Goal: Information Seeking & Learning: Learn about a topic

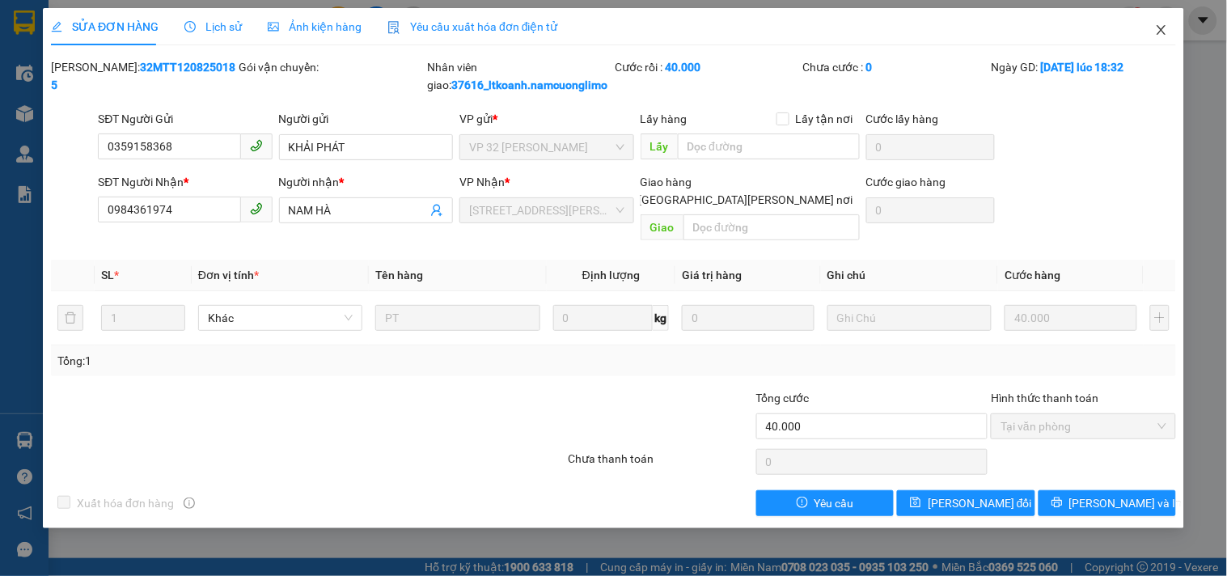
click at [1165, 27] on icon "close" at bounding box center [1161, 30] width 9 height 10
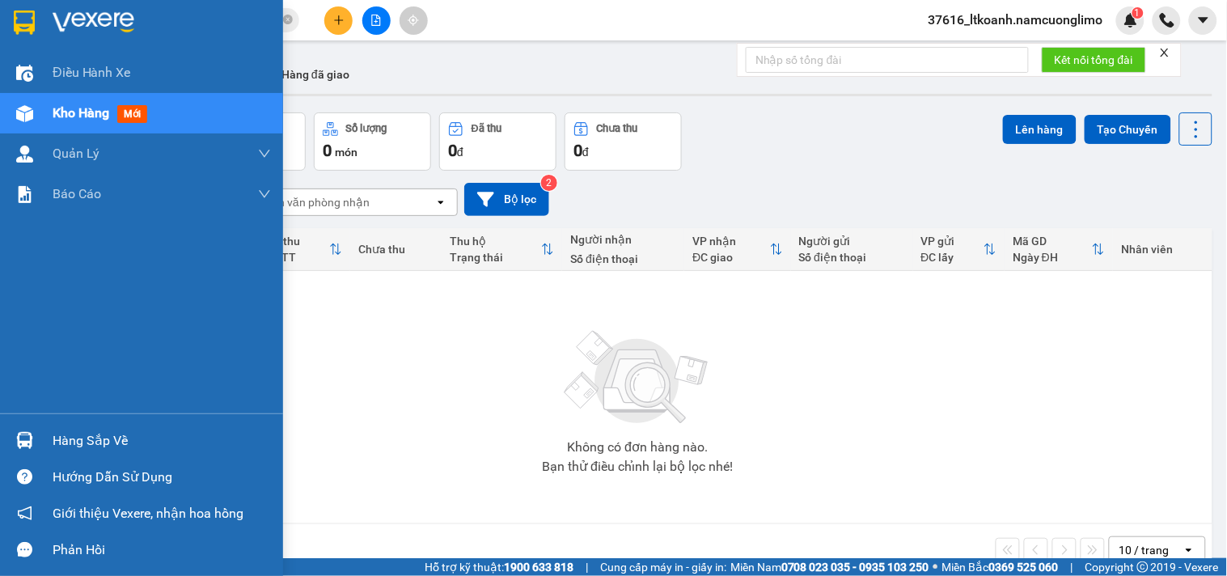
click at [19, 445] on img at bounding box center [24, 440] width 17 height 17
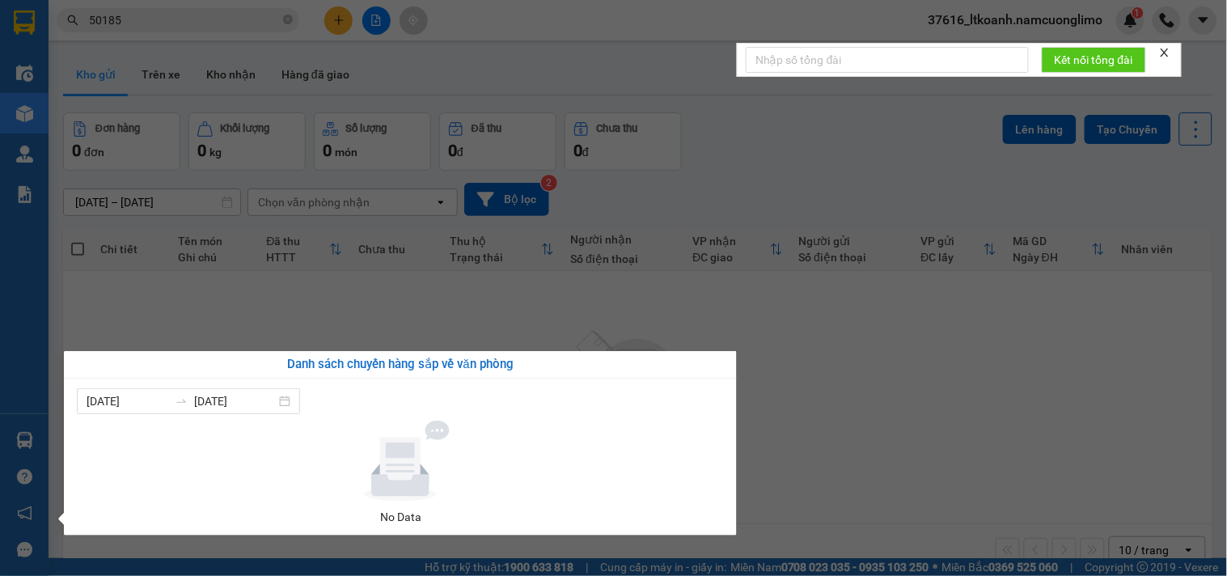
click at [899, 381] on section "Kết quả [PERSON_NAME] ( 31 ) Bộ lọc Mã ĐH Trạng thái Món hàng [PERSON_NAME] [PE…" at bounding box center [613, 288] width 1227 height 576
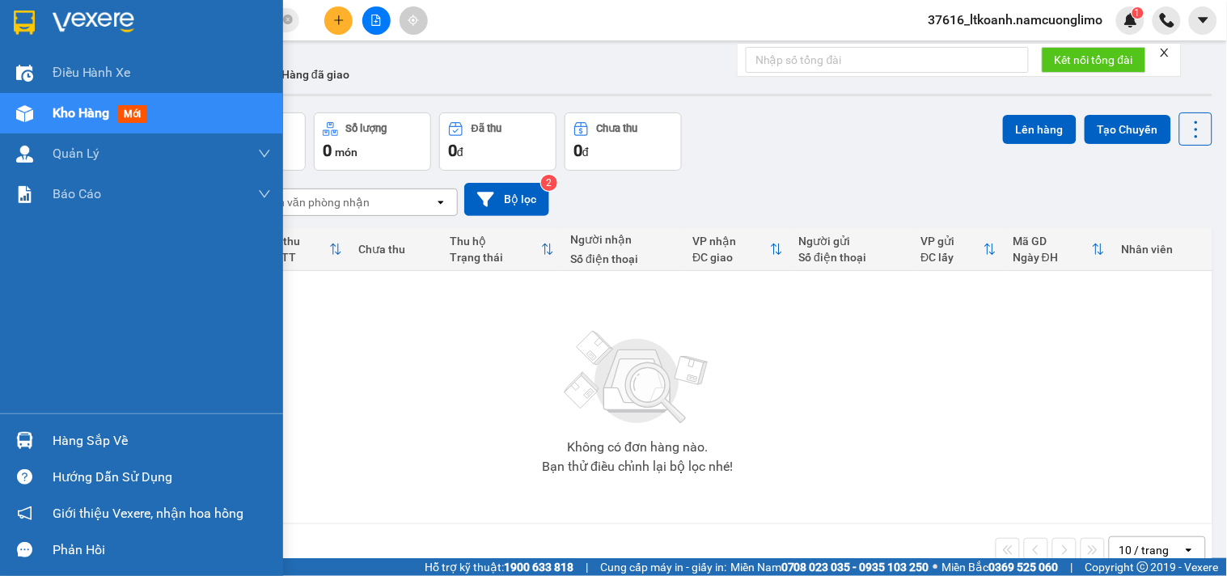
click at [20, 445] on img at bounding box center [24, 440] width 17 height 17
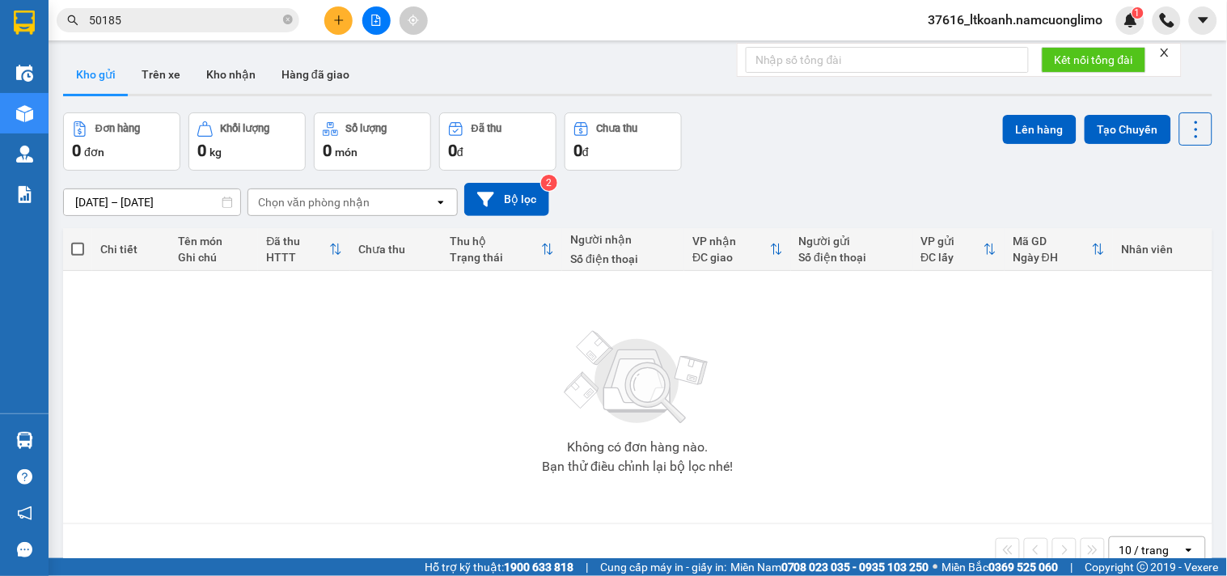
click at [866, 351] on section "Kết quả [PERSON_NAME] ( 31 ) Bộ lọc Mã ĐH Trạng thái Món hàng [PERSON_NAME] [PE…" at bounding box center [613, 288] width 1227 height 576
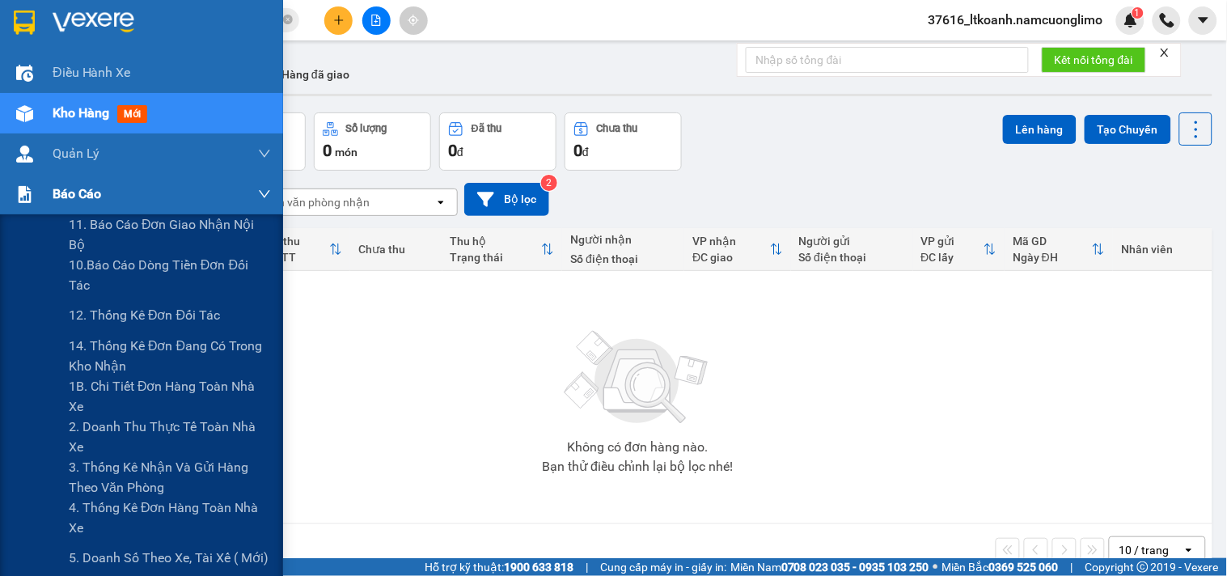
click at [44, 196] on div "Báo cáo" at bounding box center [141, 194] width 283 height 40
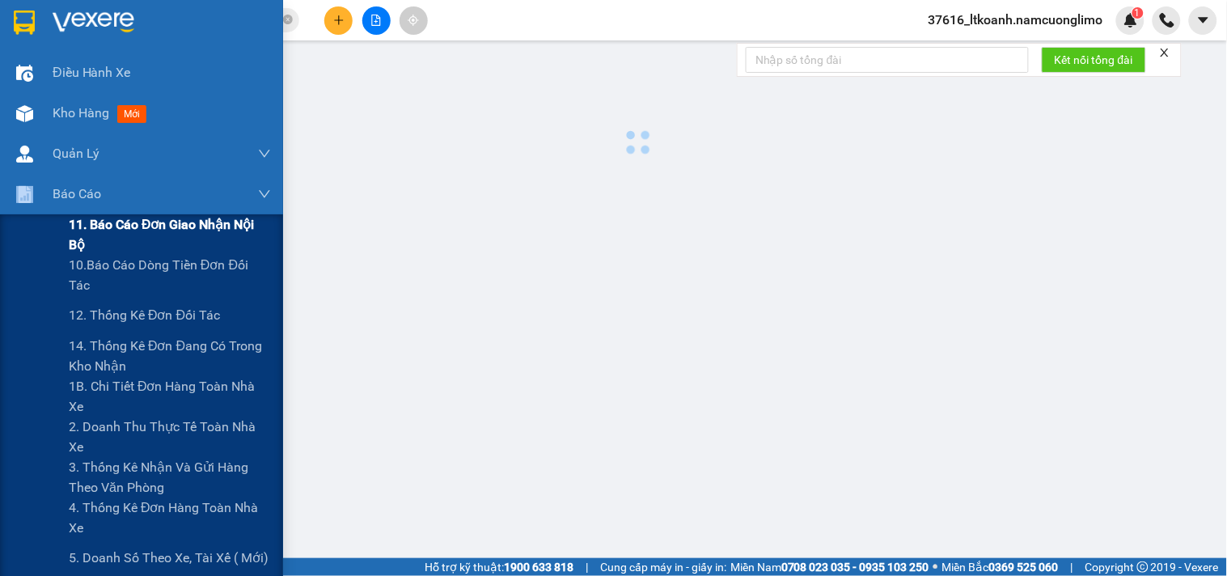
drag, startPoint x: 44, startPoint y: 196, endPoint x: 83, endPoint y: 239, distance: 58.4
click at [45, 196] on div "Báo cáo" at bounding box center [141, 194] width 283 height 40
click at [107, 391] on span "1B. Chi tiết đơn hàng toàn nhà xe" at bounding box center [170, 396] width 202 height 40
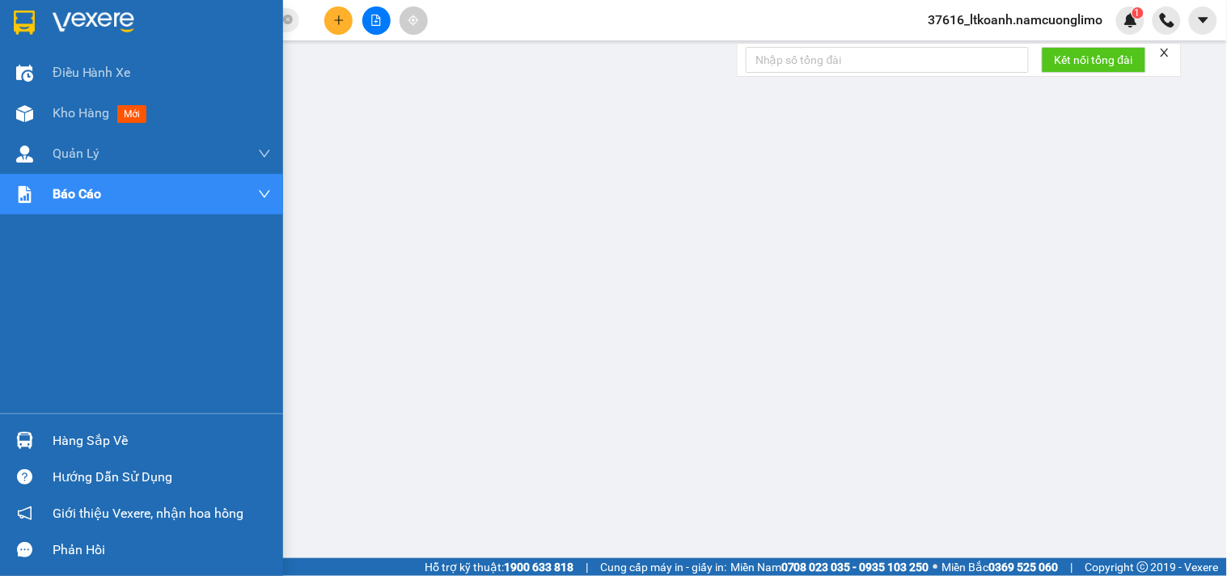
drag, startPoint x: 59, startPoint y: 435, endPoint x: 87, endPoint y: 461, distance: 38.4
click at [63, 432] on div "Hàng sắp về" at bounding box center [162, 441] width 218 height 24
click at [34, 442] on div at bounding box center [25, 440] width 28 height 28
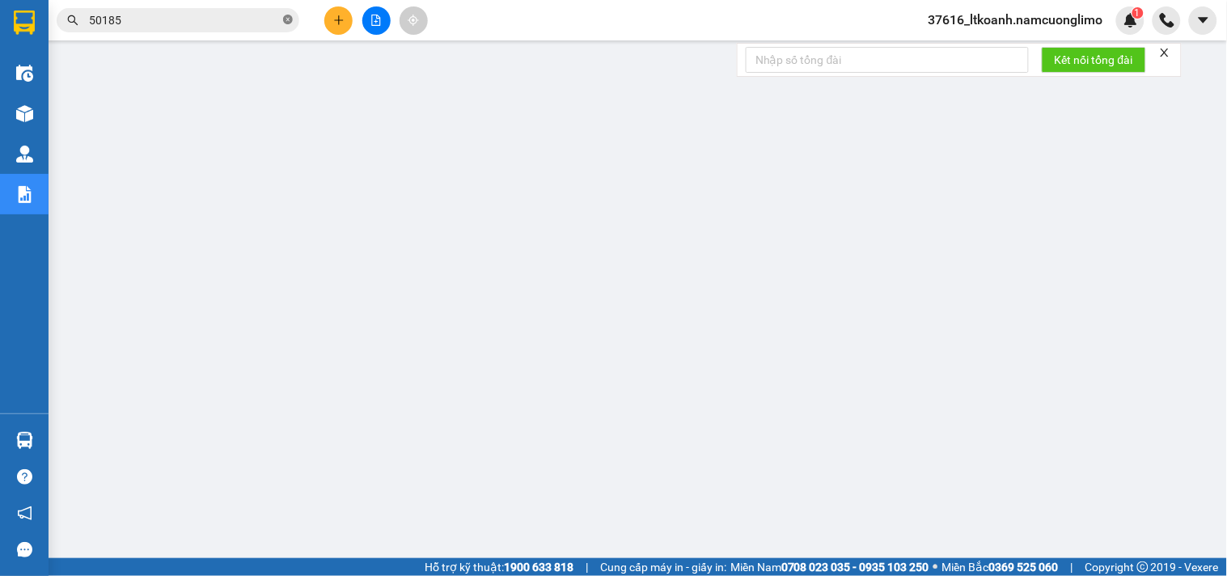
click at [287, 25] on span at bounding box center [288, 20] width 10 height 15
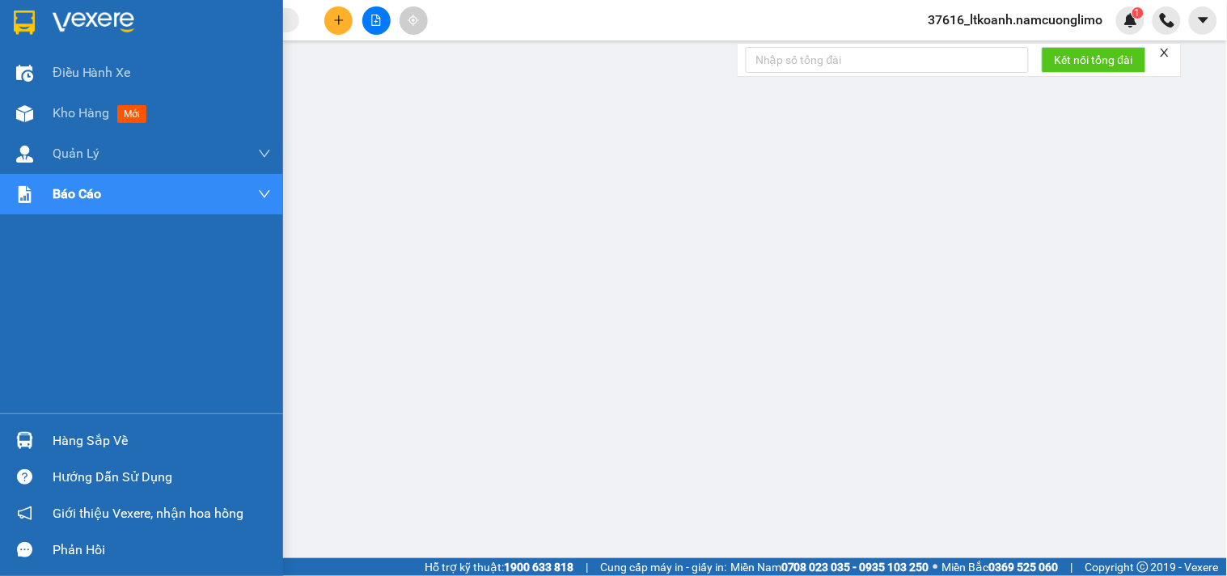
click at [93, 443] on div "Hàng sắp về" at bounding box center [162, 441] width 218 height 24
